Goal: Register for event/course

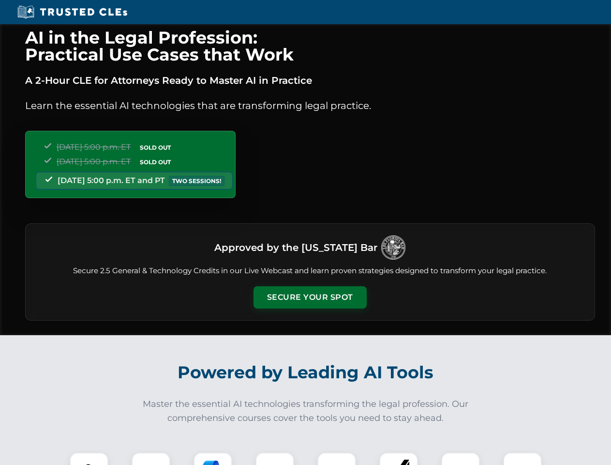
click at [310, 297] on button "Secure Your Spot" at bounding box center [310, 297] width 113 height 22
click at [89, 458] on img at bounding box center [89, 471] width 28 height 28
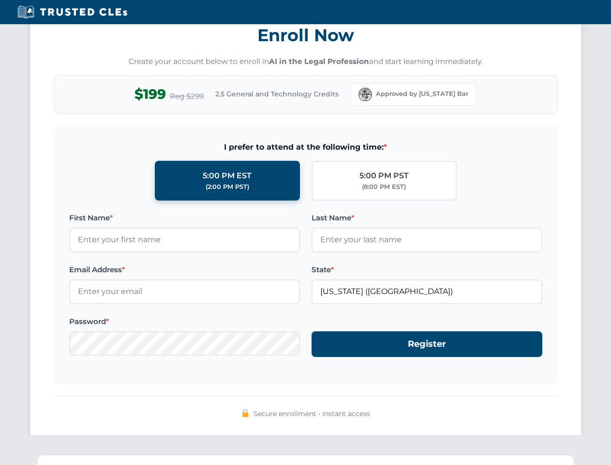
scroll to position [950, 0]
